Goal: Use online tool/utility

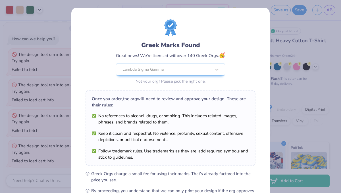
scroll to position [73, 0]
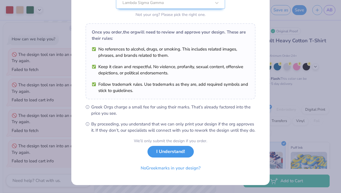
click at [168, 153] on button "I Understand!" at bounding box center [170, 152] width 46 height 12
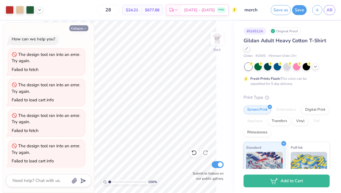
click at [82, 27] on button "Collapse" at bounding box center [78, 28] width 19 height 6
type textarea "x"
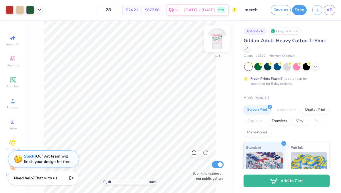
click at [221, 34] on img at bounding box center [217, 38] width 23 height 23
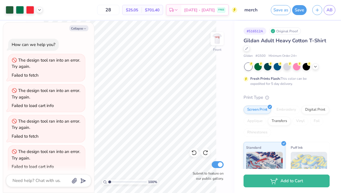
scroll to position [6, 0]
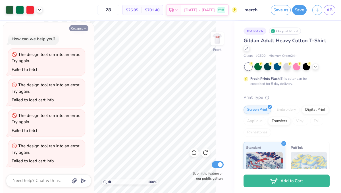
click at [82, 29] on button "Collapse" at bounding box center [78, 28] width 19 height 6
type textarea "x"
